Goal: Task Accomplishment & Management: Use online tool/utility

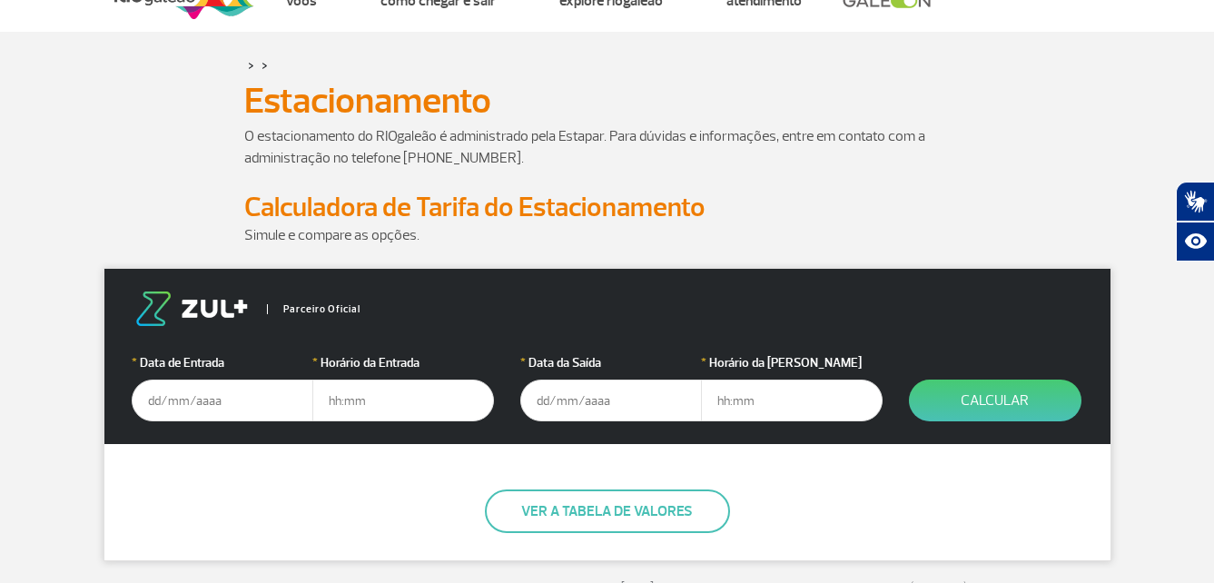
scroll to position [91, 0]
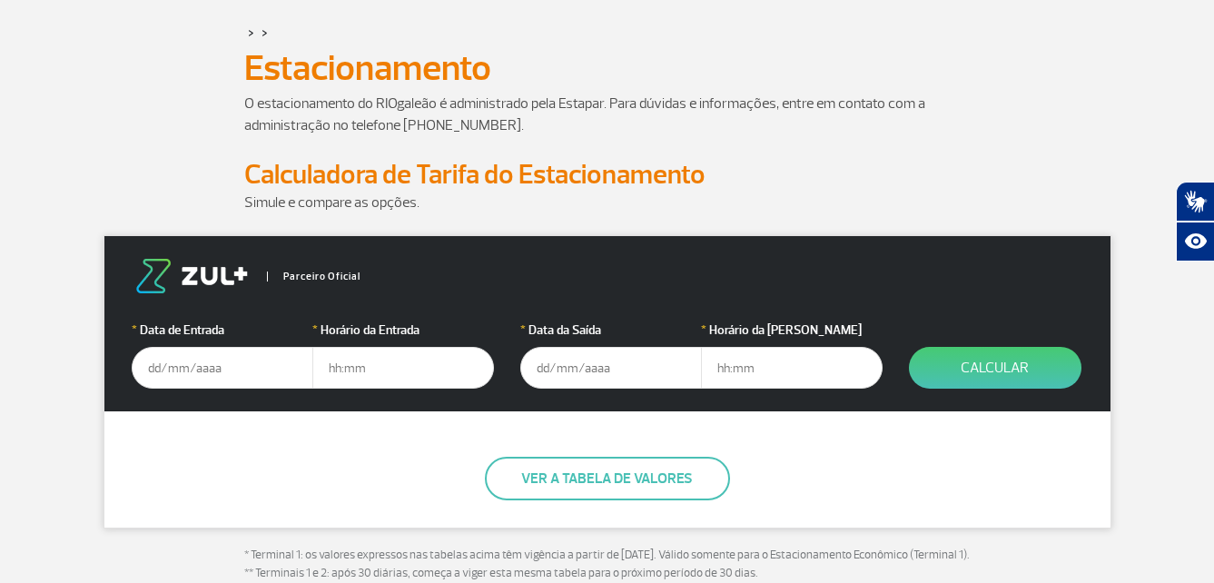
click at [182, 367] on input "text" at bounding box center [223, 368] width 182 height 42
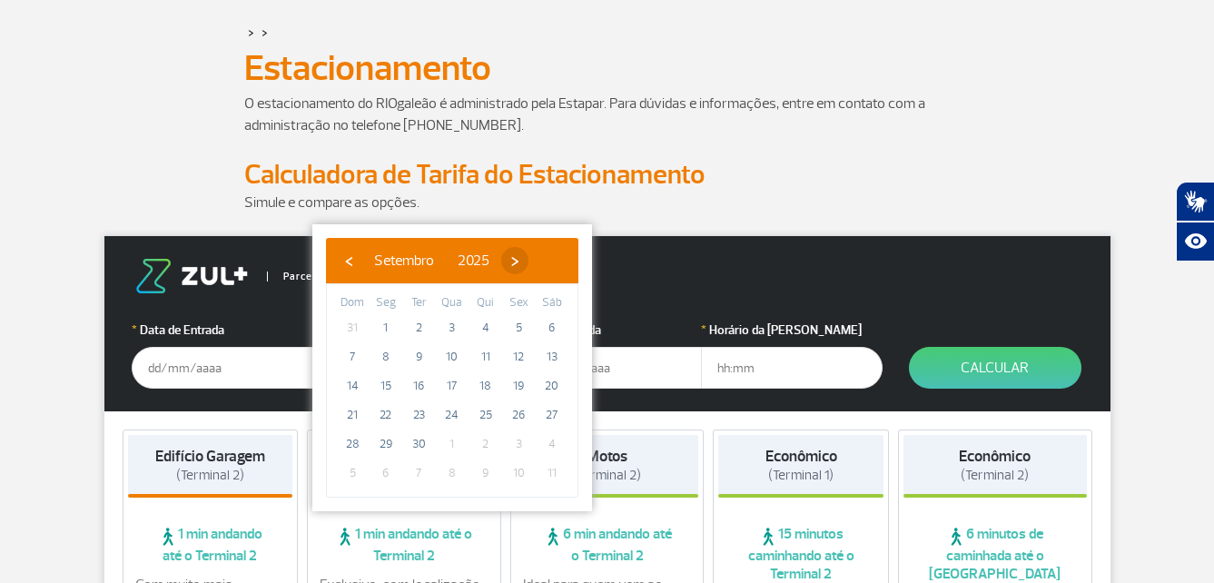
click at [528, 259] on span "›" at bounding box center [514, 260] width 27 height 27
click at [448, 322] on span "1" at bounding box center [452, 327] width 29 height 29
type input "[DATE]"
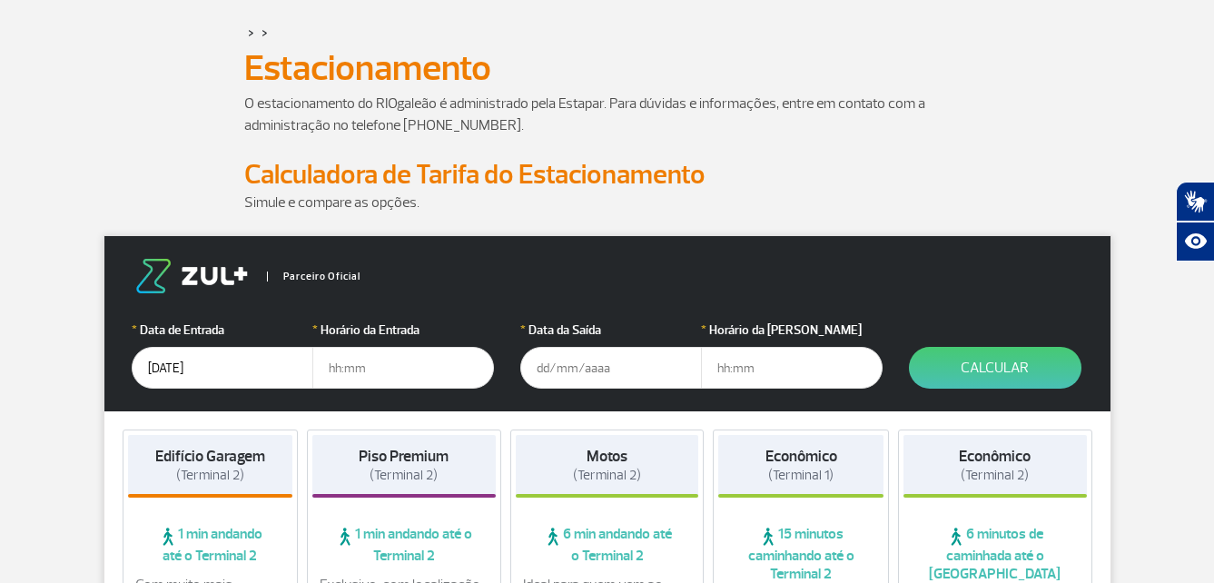
click at [374, 362] on input "text" at bounding box center [403, 368] width 182 height 42
type input "18:00"
click at [583, 376] on input "text" at bounding box center [611, 368] width 182 height 42
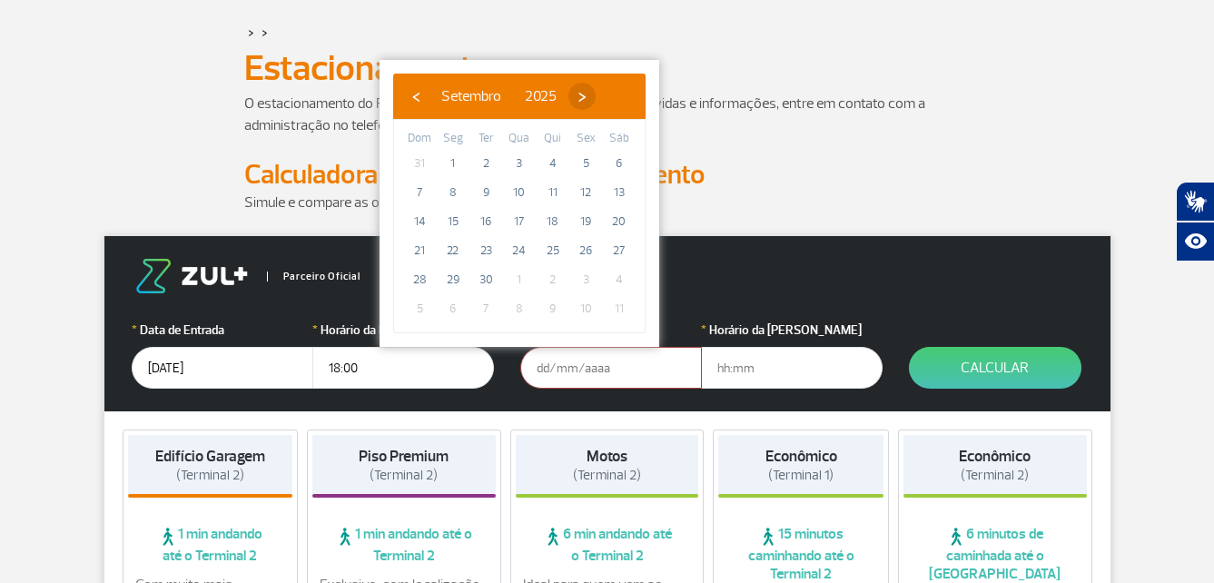
click at [596, 99] on span "›" at bounding box center [581, 96] width 27 height 27
drag, startPoint x: 601, startPoint y: 158, endPoint x: 582, endPoint y: 170, distance: 22.4
click at [582, 170] on span "3" at bounding box center [585, 163] width 29 height 29
type input "[DATE]"
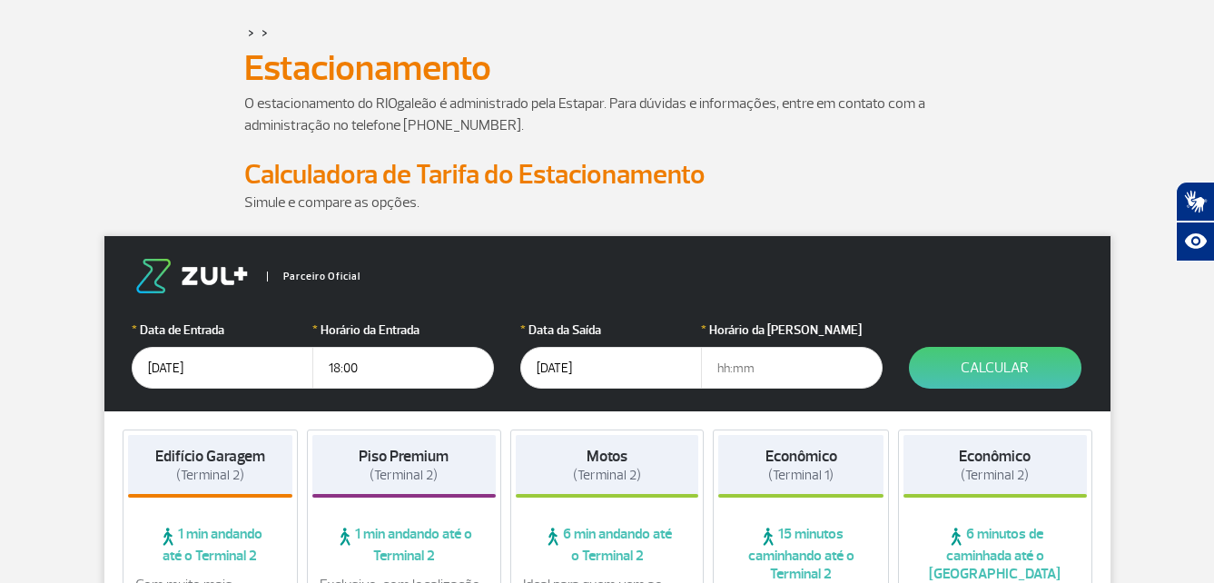
click at [749, 362] on input "text" at bounding box center [792, 368] width 182 height 42
type input "22:00"
click at [980, 372] on button "Calcular" at bounding box center [995, 368] width 173 height 42
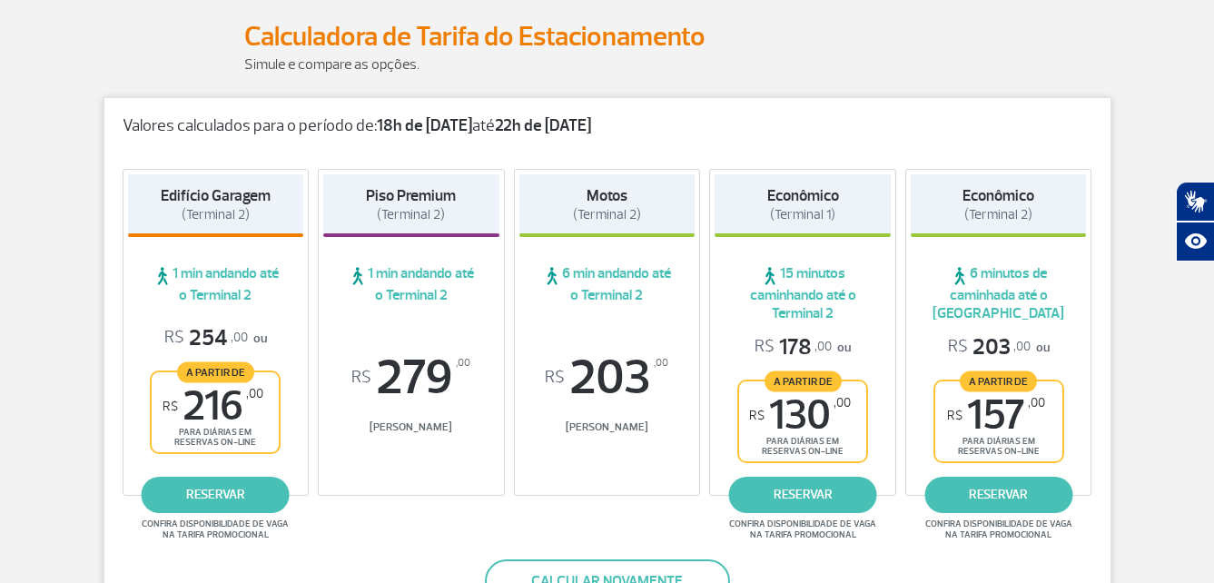
scroll to position [272, 0]
